Goal: Task Accomplishment & Management: Complete application form

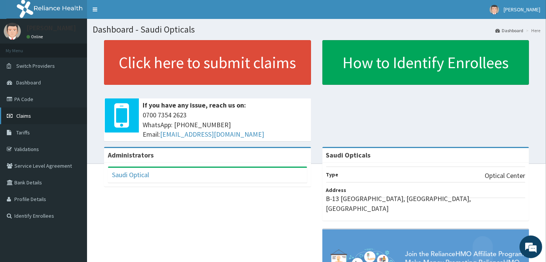
click at [23, 121] on link "Claims" at bounding box center [43, 115] width 87 height 17
click at [28, 116] on span "Claims" at bounding box center [23, 115] width 15 height 7
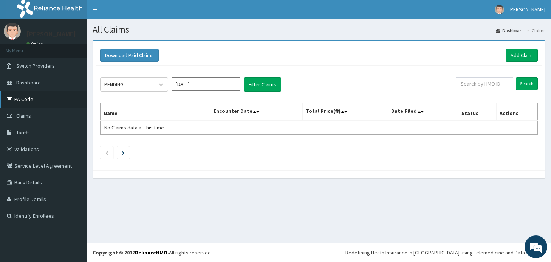
click at [44, 99] on link "PA Code" at bounding box center [43, 99] width 87 height 17
click at [163, 84] on icon at bounding box center [161, 85] width 5 height 3
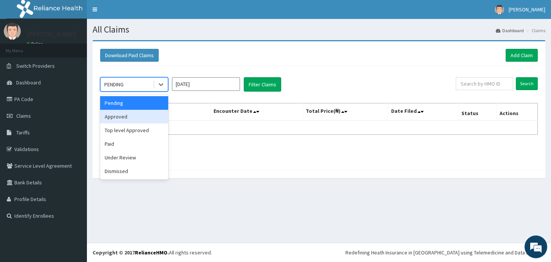
click at [137, 116] on div "Approved" at bounding box center [134, 117] width 68 height 14
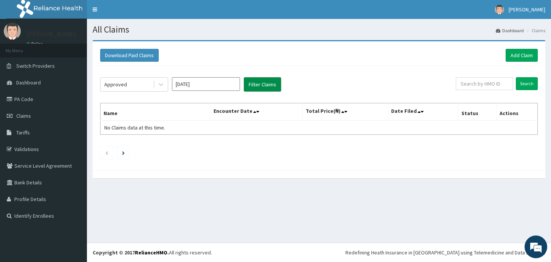
click at [254, 82] on button "Filter Claims" at bounding box center [262, 84] width 37 height 14
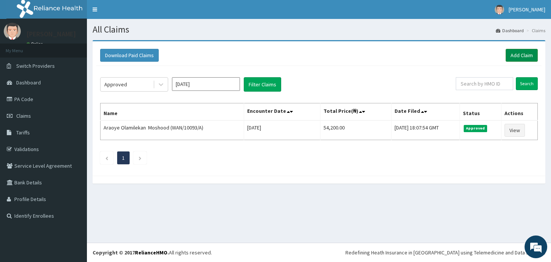
click at [520, 56] on link "Add Claim" at bounding box center [522, 55] width 32 height 13
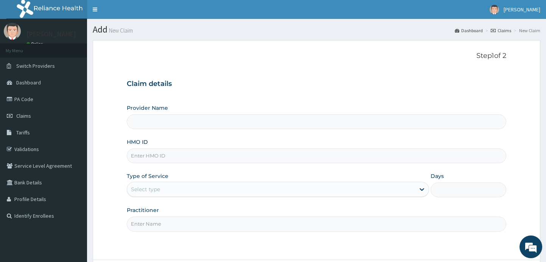
type input "Saudi Opticals"
click at [238, 157] on input "HMO ID" at bounding box center [317, 155] width 380 height 15
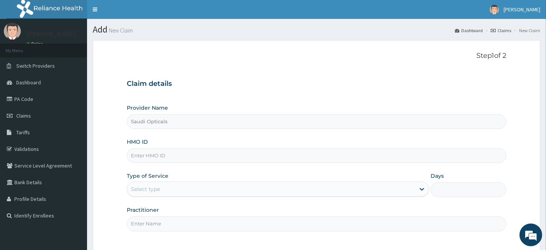
click at [149, 157] on input "HMO ID" at bounding box center [317, 155] width 380 height 15
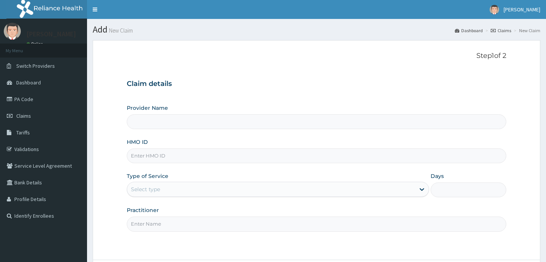
type input "Saudi Opticals"
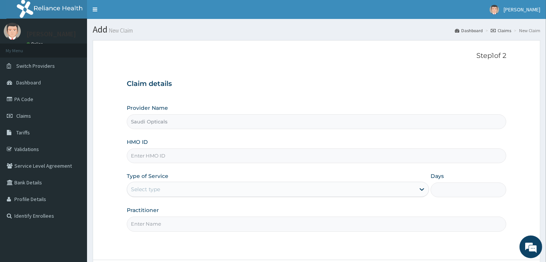
click at [210, 124] on input "Saudi Opticals" at bounding box center [317, 121] width 380 height 15
click at [200, 153] on input "HMO ID" at bounding box center [317, 155] width 380 height 15
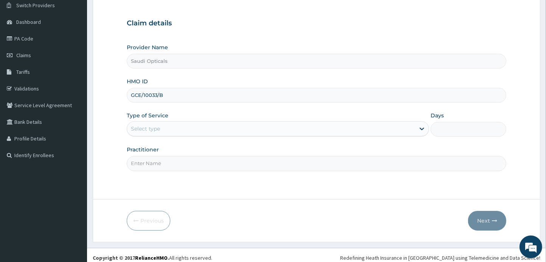
scroll to position [63, 0]
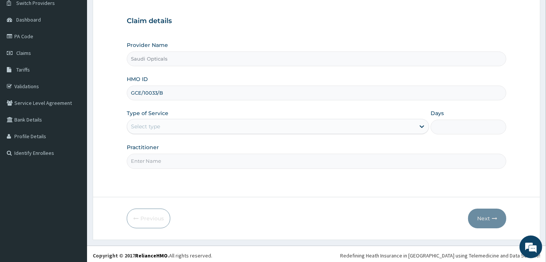
type input "GCE/10033/B"
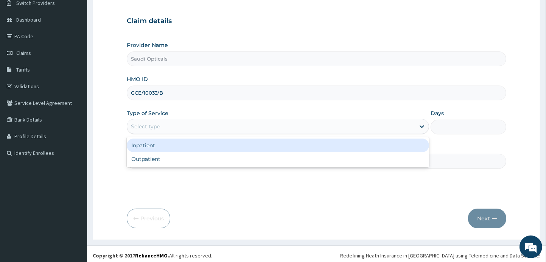
click at [320, 164] on div "Outpatient" at bounding box center [278, 159] width 303 height 14
type input "1"
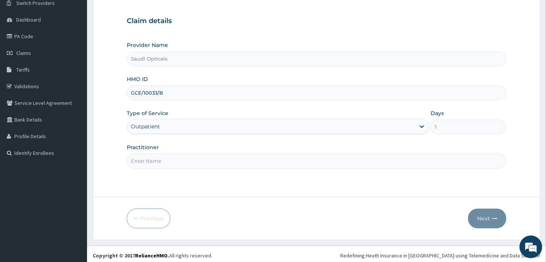
click at [431, 162] on input "Practitioner" at bounding box center [317, 161] width 380 height 15
type input "DR. ABUBAKAR"
click at [368, 221] on div "Previous Next" at bounding box center [317, 218] width 380 height 20
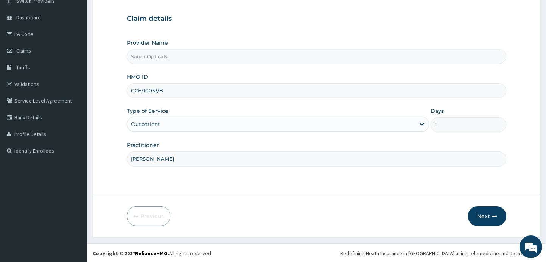
scroll to position [66, 0]
click at [483, 215] on button "Next" at bounding box center [487, 215] width 38 height 20
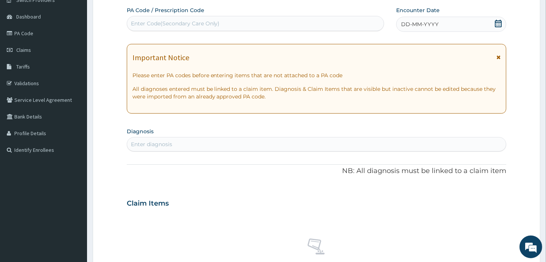
click at [506, 27] on div "DD-MM-YYYY" at bounding box center [451, 24] width 110 height 15
click at [498, 23] on icon at bounding box center [498, 24] width 8 height 8
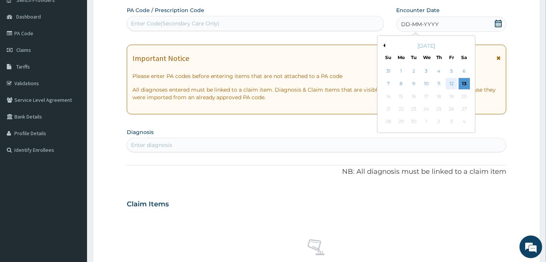
click at [451, 83] on div "12" at bounding box center [451, 83] width 11 height 11
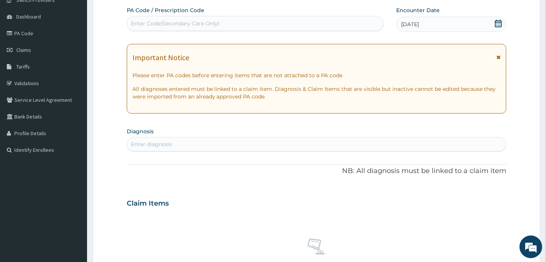
paste input "PA/A5446F"
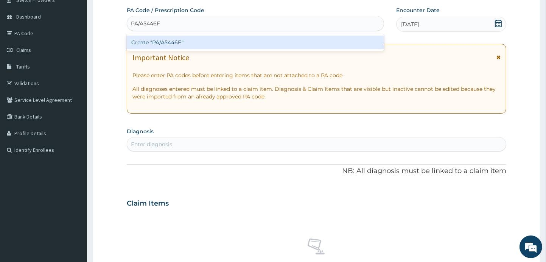
type input "PA/A5446F"
click at [309, 48] on div "Create "PA/A5446F"" at bounding box center [255, 43] width 257 height 14
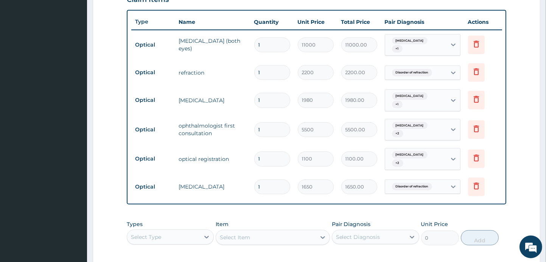
scroll to position [270, 0]
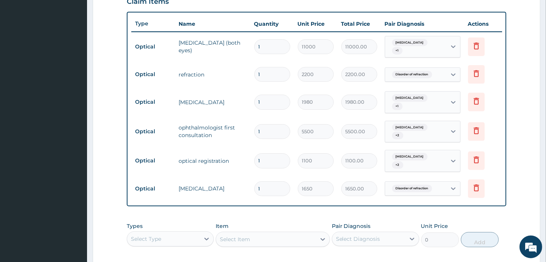
click at [277, 126] on input "1" at bounding box center [272, 131] width 36 height 15
type input "0.00"
type input "2"
type input "11000.00"
type input "2"
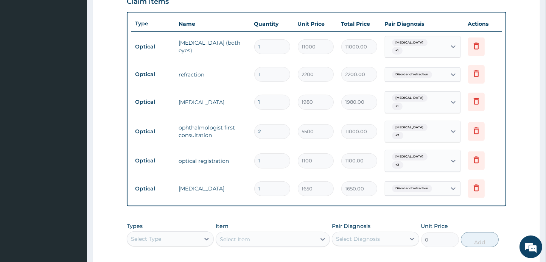
click at [266, 153] on input "1" at bounding box center [272, 160] width 36 height 15
type input "0.00"
type input "2"
type input "2200.00"
type input "2"
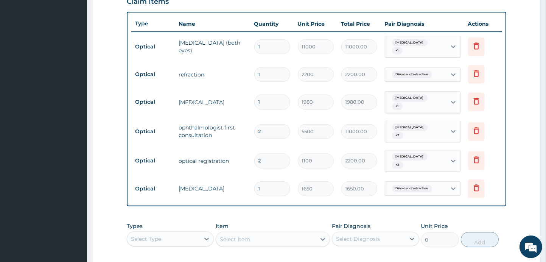
click at [523, 162] on form "Step 2 of 2 PA Code / Prescription Code PA/A5446F Encounter Date 13-09-2025 Imp…" at bounding box center [316, 63] width 447 height 587
click at [272, 99] on input "1" at bounding box center [272, 102] width 36 height 15
type input "0.00"
type input "2"
type input "3960.00"
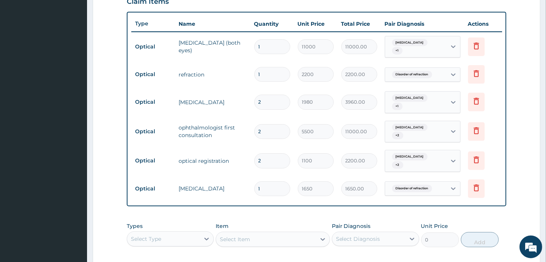
type input "2"
click at [526, 184] on form "Step 2 of 2 PA Code / Prescription Code PA/A5446F Encounter Date 13-09-2025 Imp…" at bounding box center [316, 63] width 447 height 587
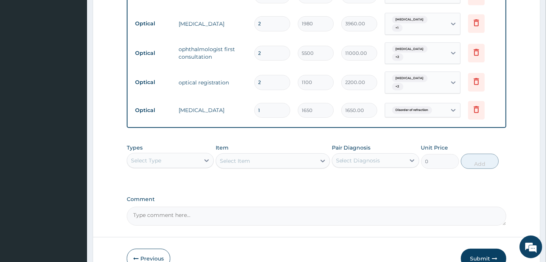
scroll to position [378, 0]
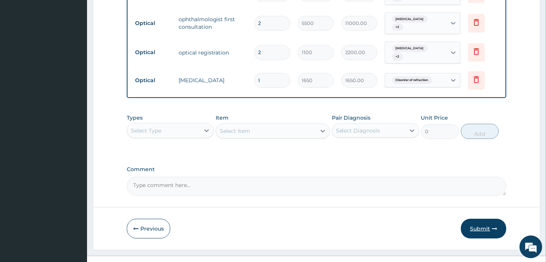
click at [483, 219] on button "Submit" at bounding box center [483, 229] width 45 height 20
click at [489, 219] on button "Submit" at bounding box center [483, 229] width 45 height 20
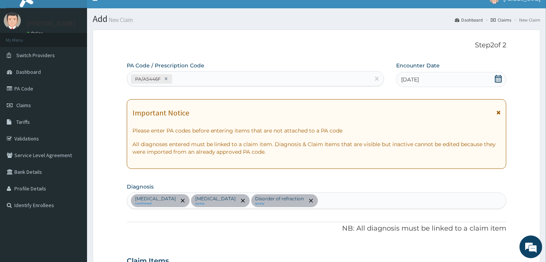
scroll to position [0, 0]
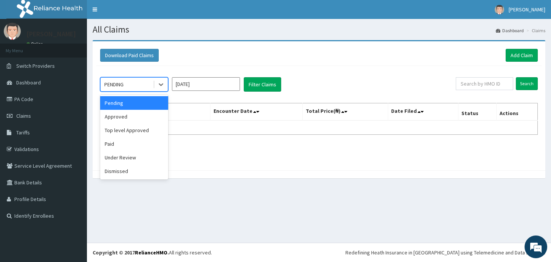
click at [145, 117] on div "Approved" at bounding box center [134, 117] width 68 height 14
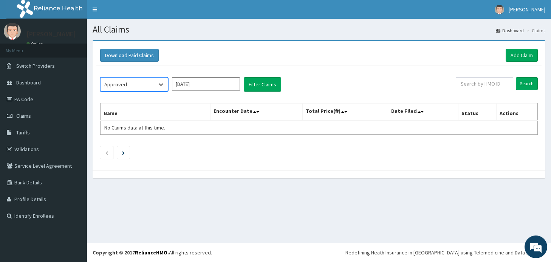
click at [230, 85] on input "Sep 2025" at bounding box center [206, 84] width 68 height 14
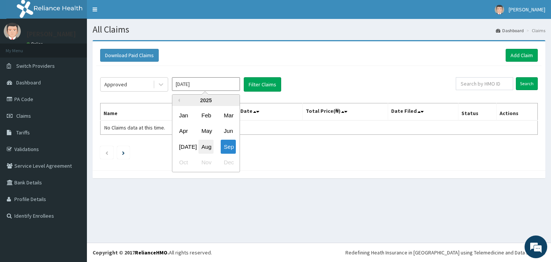
click at [209, 147] on div "Aug" at bounding box center [206, 147] width 15 height 14
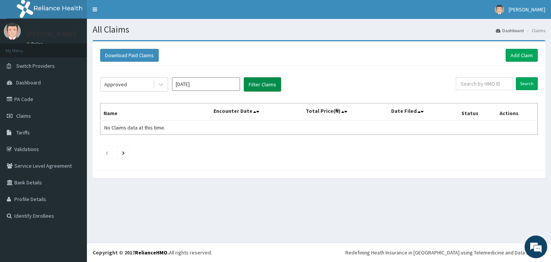
click at [262, 88] on button "Filter Claims" at bounding box center [262, 84] width 37 height 14
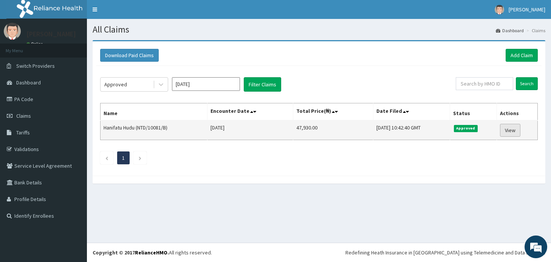
click at [517, 130] on link "View" at bounding box center [510, 130] width 20 height 13
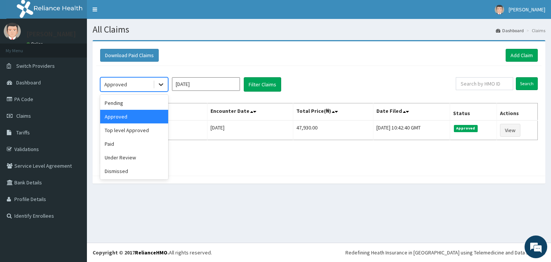
click at [163, 84] on icon at bounding box center [161, 85] width 5 height 3
click at [118, 143] on div "Paid" at bounding box center [134, 144] width 68 height 14
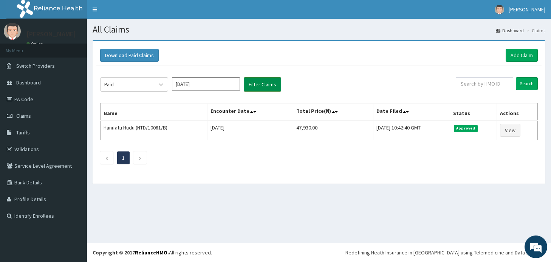
click at [264, 88] on button "Filter Claims" at bounding box center [262, 84] width 37 height 14
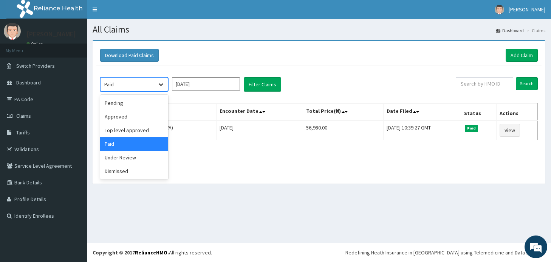
click at [159, 86] on icon at bounding box center [161, 85] width 8 height 8
click at [132, 109] on div "Pending" at bounding box center [134, 103] width 68 height 14
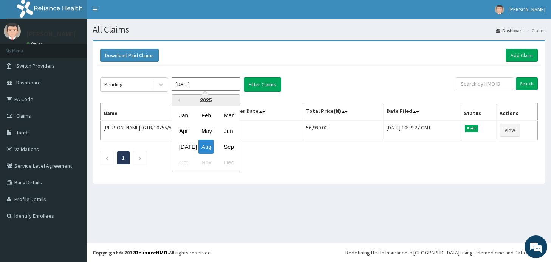
click at [223, 85] on input "Aug 2025" at bounding box center [206, 84] width 68 height 14
click at [189, 147] on div "Jul" at bounding box center [183, 147] width 15 height 14
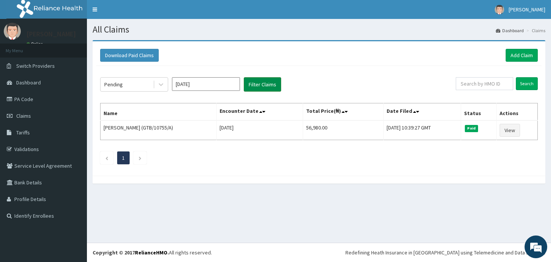
click at [257, 88] on button "Filter Claims" at bounding box center [262, 84] width 37 height 14
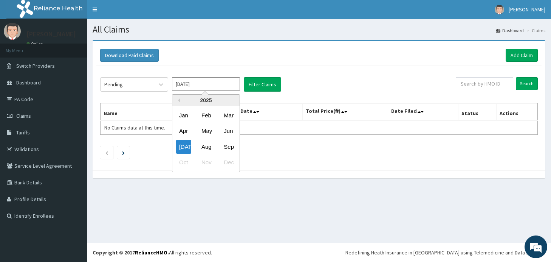
click at [189, 86] on input "Jul 2025" at bounding box center [206, 84] width 68 height 14
click at [232, 147] on div "Sep" at bounding box center [228, 147] width 15 height 14
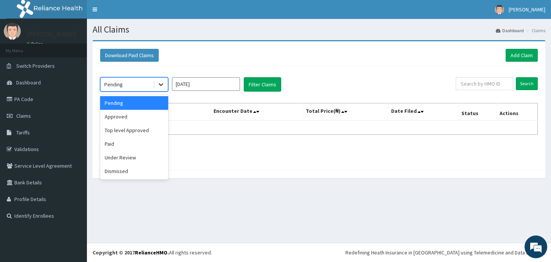
click at [161, 87] on icon at bounding box center [161, 85] width 8 height 8
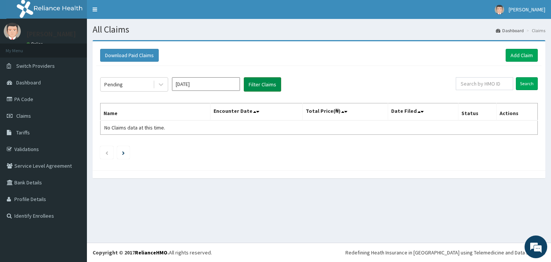
click at [256, 85] on button "Filter Claims" at bounding box center [262, 84] width 37 height 14
click at [264, 83] on button "Filter Claims" at bounding box center [262, 84] width 37 height 14
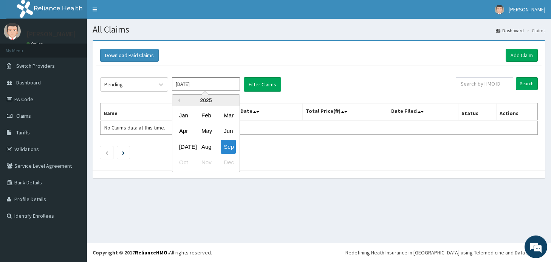
click at [212, 87] on input "Sep 2025" at bounding box center [206, 84] width 68 height 14
click at [210, 145] on div "Aug" at bounding box center [206, 147] width 15 height 14
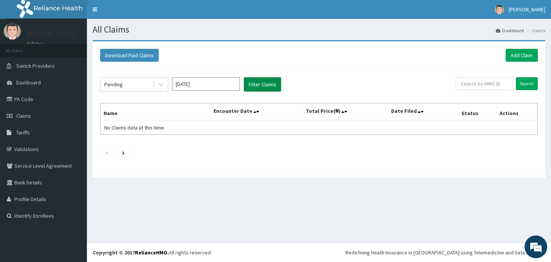
click at [259, 86] on button "Filter Claims" at bounding box center [262, 84] width 37 height 14
click at [265, 85] on button "Filter Claims" at bounding box center [262, 84] width 37 height 14
click at [163, 85] on icon at bounding box center [161, 85] width 8 height 8
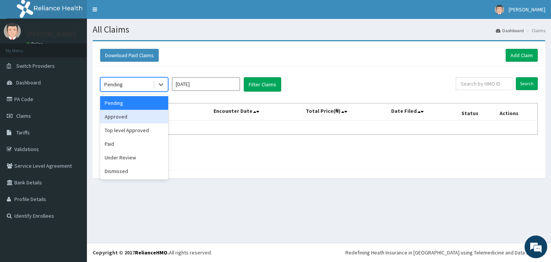
click at [138, 123] on div "Approved" at bounding box center [134, 117] width 68 height 14
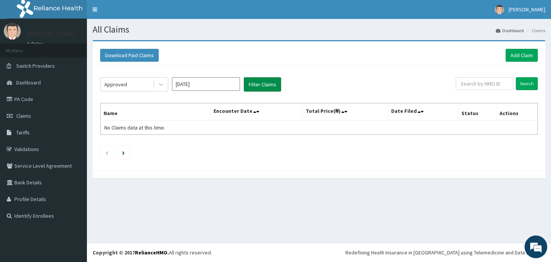
click at [263, 85] on button "Filter Claims" at bounding box center [262, 84] width 37 height 14
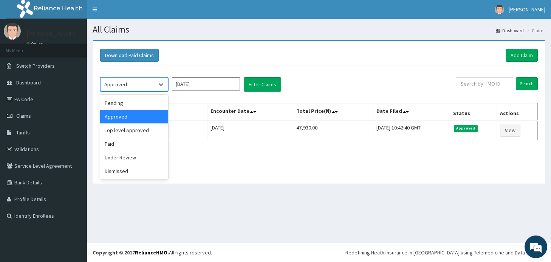
click at [221, 86] on input "Aug 2025" at bounding box center [206, 84] width 68 height 14
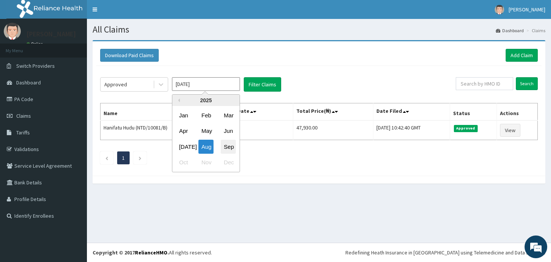
click at [231, 146] on div "Sep" at bounding box center [228, 147] width 15 height 14
type input "Sep 2025"
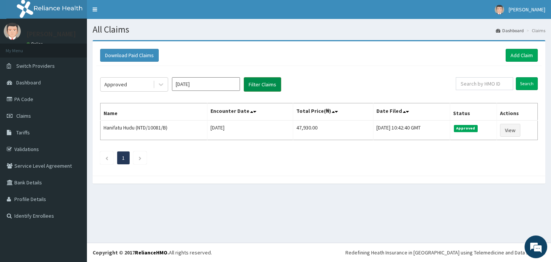
click at [266, 81] on button "Filter Claims" at bounding box center [262, 84] width 37 height 14
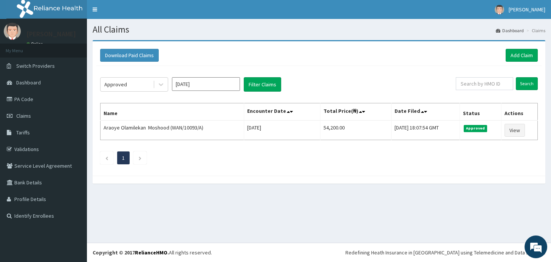
click at [511, 174] on div "Download Paid Claims Add Claim × Note you can only download claims within a max…" at bounding box center [319, 108] width 453 height 134
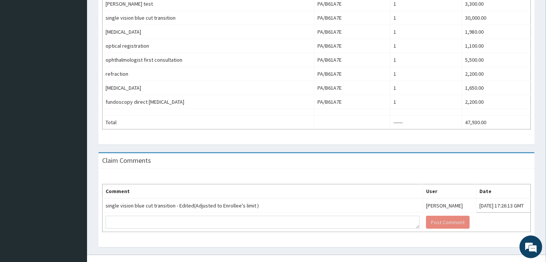
scroll to position [281, 0]
